Goal: Navigation & Orientation: Find specific page/section

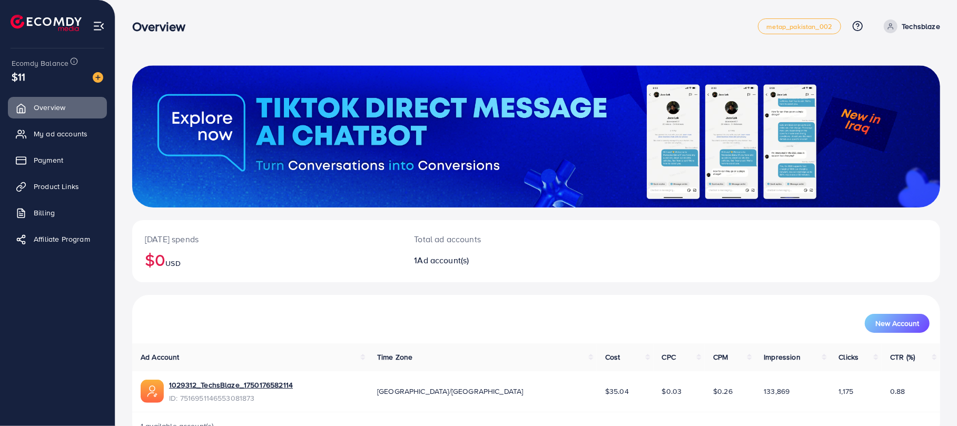
click at [74, 134] on span "My ad accounts" at bounding box center [61, 134] width 54 height 11
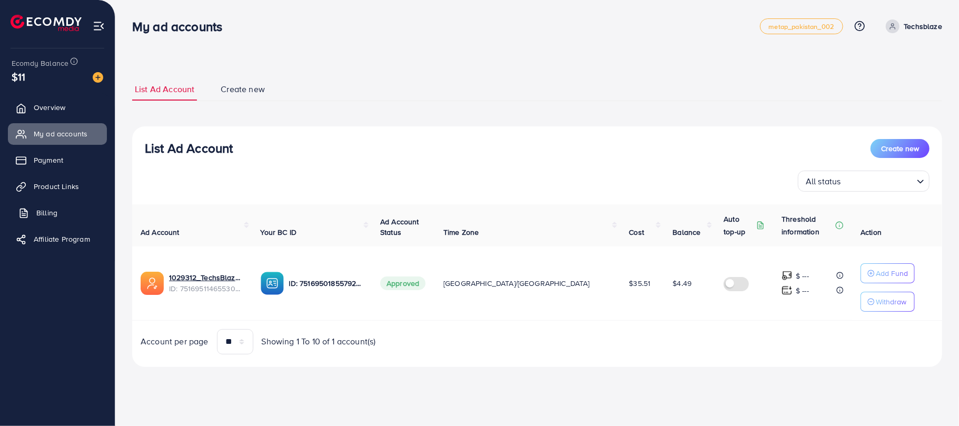
click at [57, 209] on span "Billing" at bounding box center [46, 213] width 21 height 11
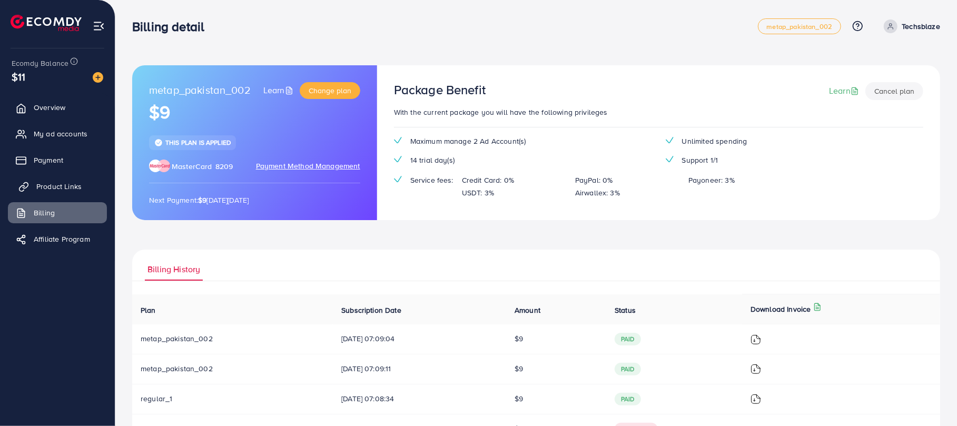
click at [67, 186] on span "Product Links" at bounding box center [58, 186] width 45 height 11
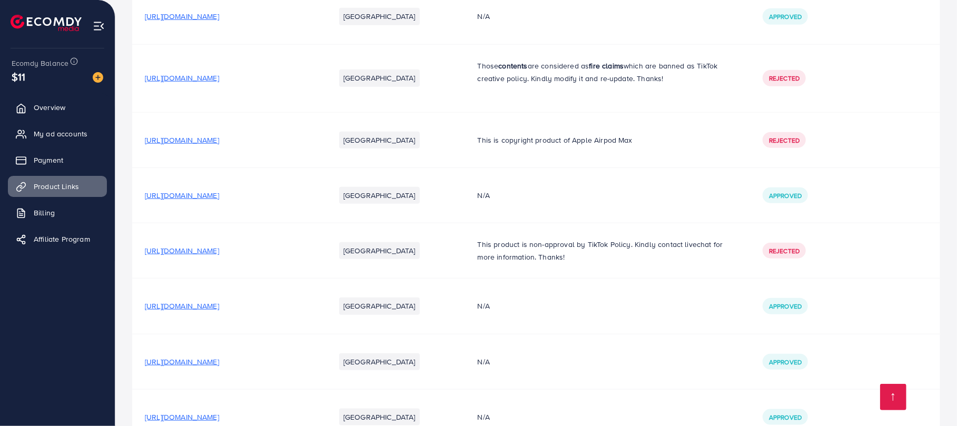
scroll to position [837, 0]
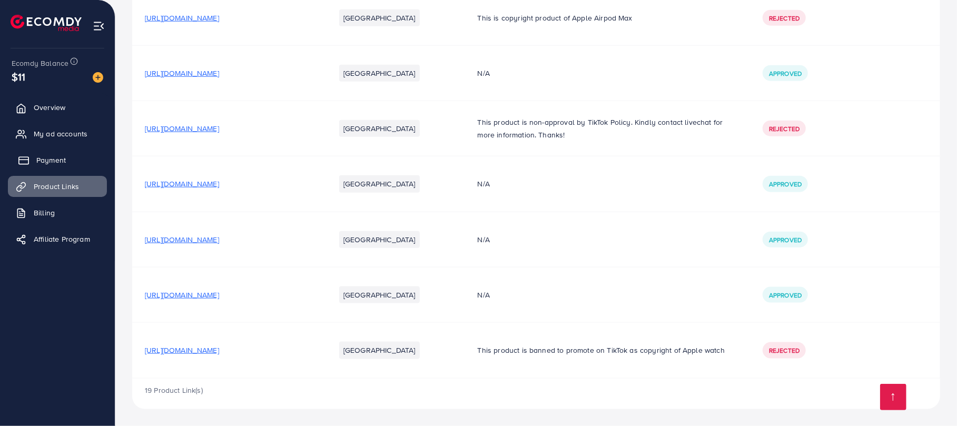
click at [72, 154] on link "Payment" at bounding box center [57, 160] width 99 height 21
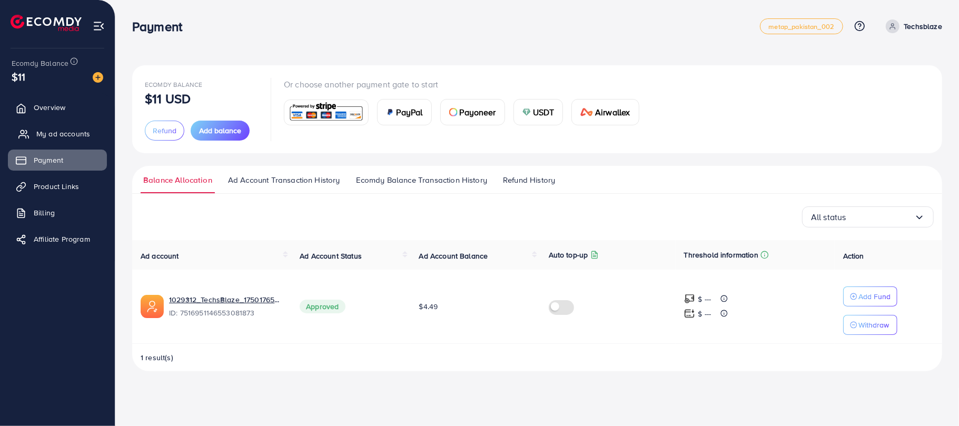
click at [72, 131] on span "My ad accounts" at bounding box center [63, 134] width 54 height 11
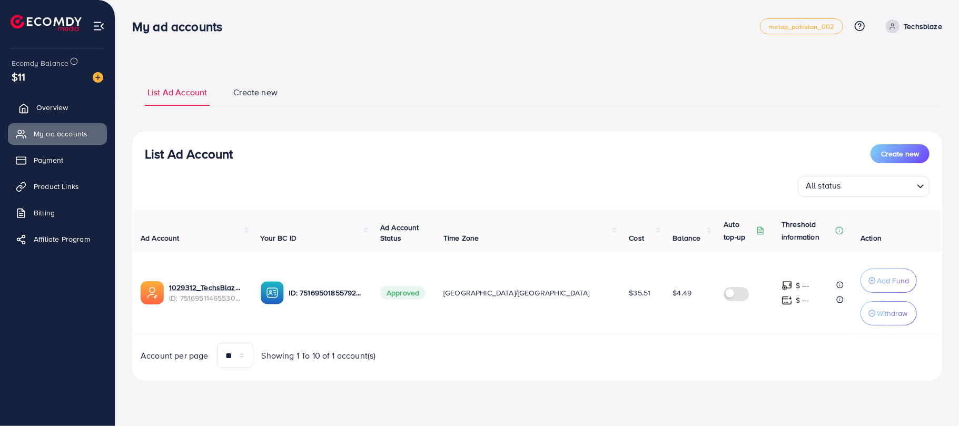
click at [89, 100] on link "Overview" at bounding box center [57, 107] width 99 height 21
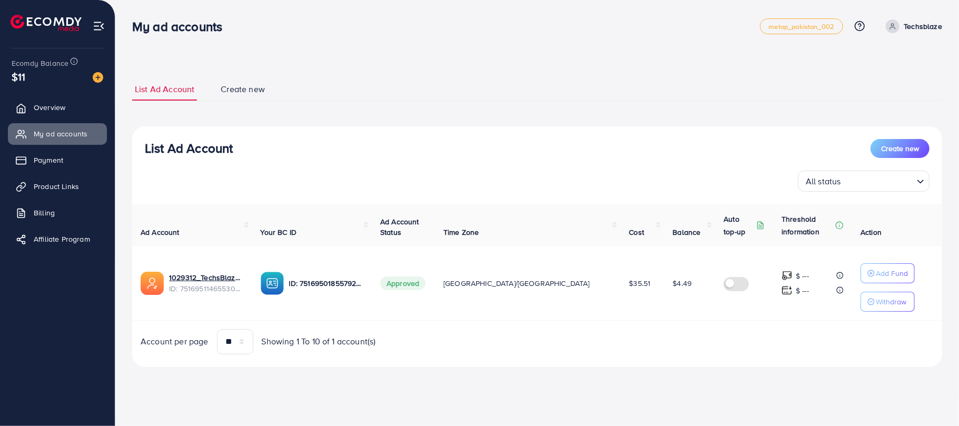
click at [664, 285] on td "$4.49" at bounding box center [689, 284] width 51 height 74
drag, startPoint x: 655, startPoint y: 286, endPoint x: 662, endPoint y: 282, distance: 7.5
click at [664, 282] on td "$4.49" at bounding box center [689, 284] width 51 height 74
click at [673, 283] on span "$4.49" at bounding box center [682, 283] width 19 height 11
drag, startPoint x: 651, startPoint y: 283, endPoint x: 682, endPoint y: 285, distance: 30.6
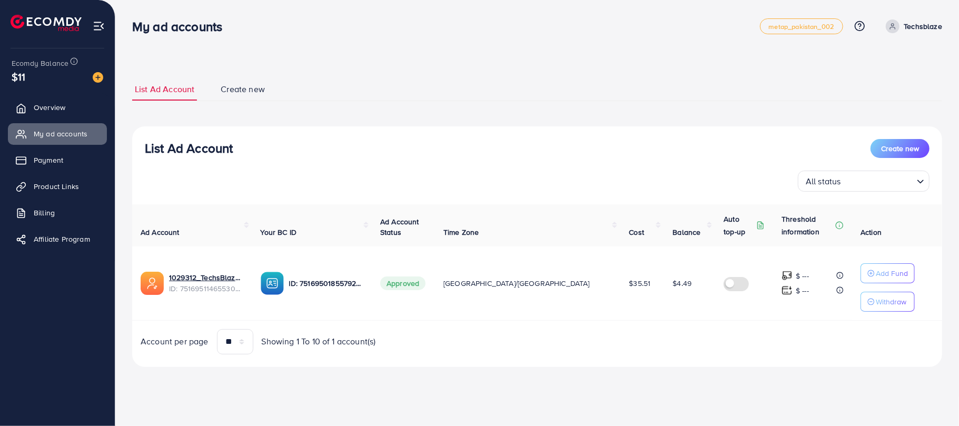
click at [682, 285] on td "$4.49" at bounding box center [689, 284] width 51 height 74
click at [665, 283] on td "$4.49" at bounding box center [689, 284] width 51 height 74
click at [53, 106] on span "Overview" at bounding box center [52, 107] width 32 height 11
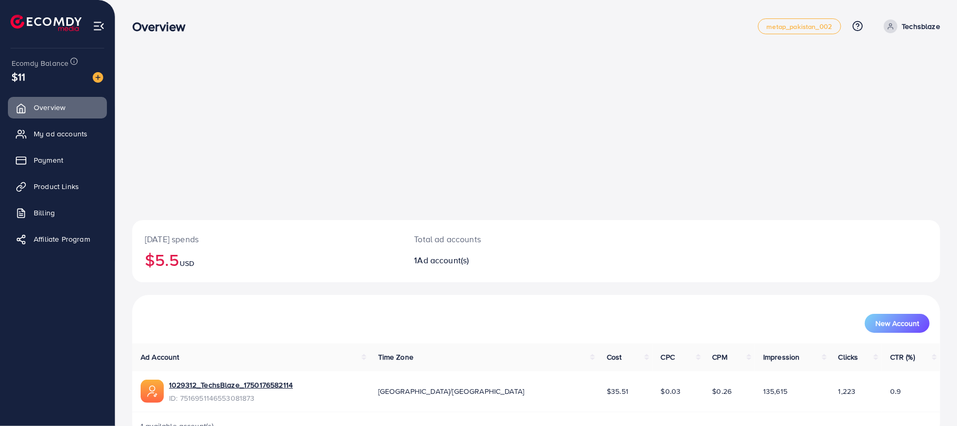
scroll to position [31, 0]
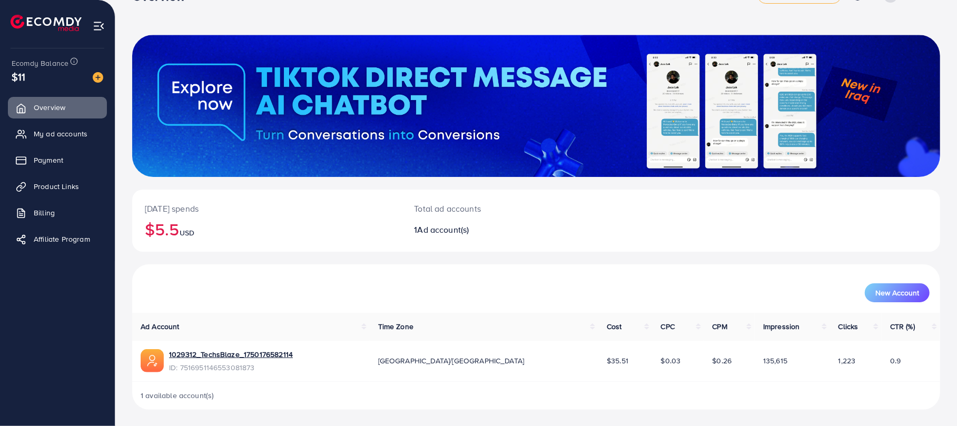
click at [839, 365] on span "1,223" at bounding box center [847, 361] width 17 height 11
click at [830, 366] on td "1,223" at bounding box center [856, 361] width 52 height 41
click at [830, 368] on td "1,223" at bounding box center [856, 361] width 52 height 41
click at [704, 341] on td "$0.26" at bounding box center [729, 361] width 51 height 41
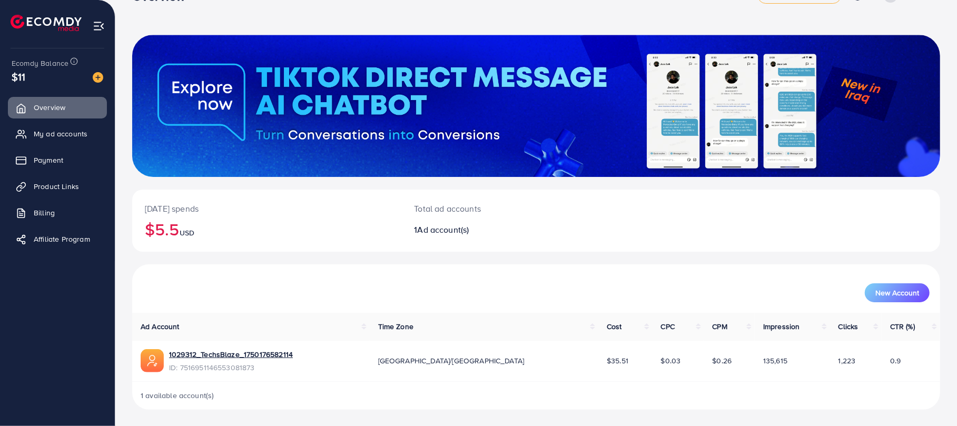
click at [599, 352] on td "$35.51" at bounding box center [626, 361] width 54 height 41
click at [519, 359] on tr "1029312_TechsBlaze_1750176582114 ID: 7516951146553081873 Asia/Karachi $35.51 $0…" at bounding box center [536, 361] width 808 height 41
click at [60, 129] on span "My ad accounts" at bounding box center [63, 134] width 54 height 11
